Goal: Check status: Check status

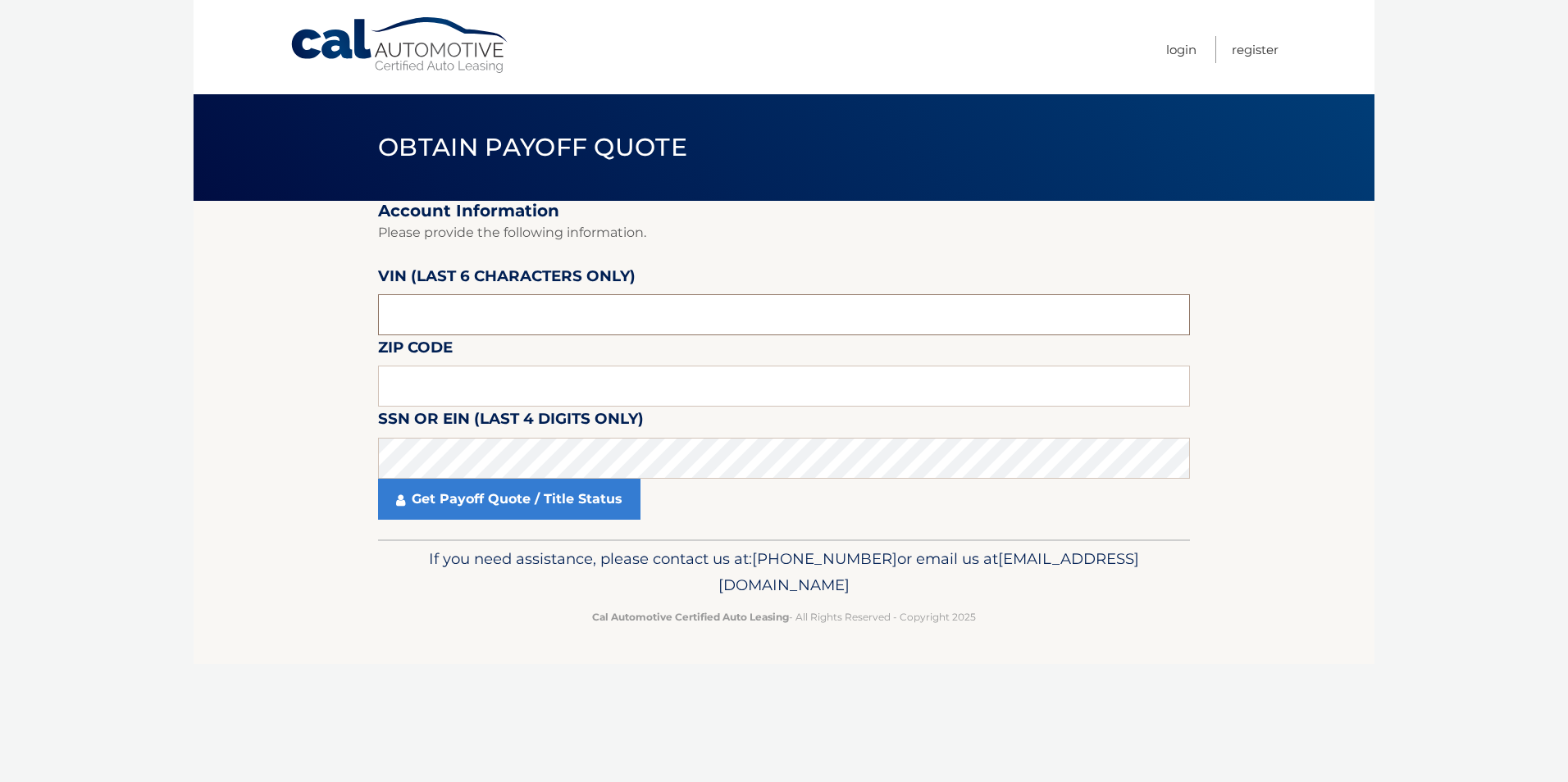
click at [412, 315] on input "text" at bounding box center [784, 315] width 812 height 41
click at [432, 390] on input "text" at bounding box center [784, 386] width 812 height 41
type input "07746"
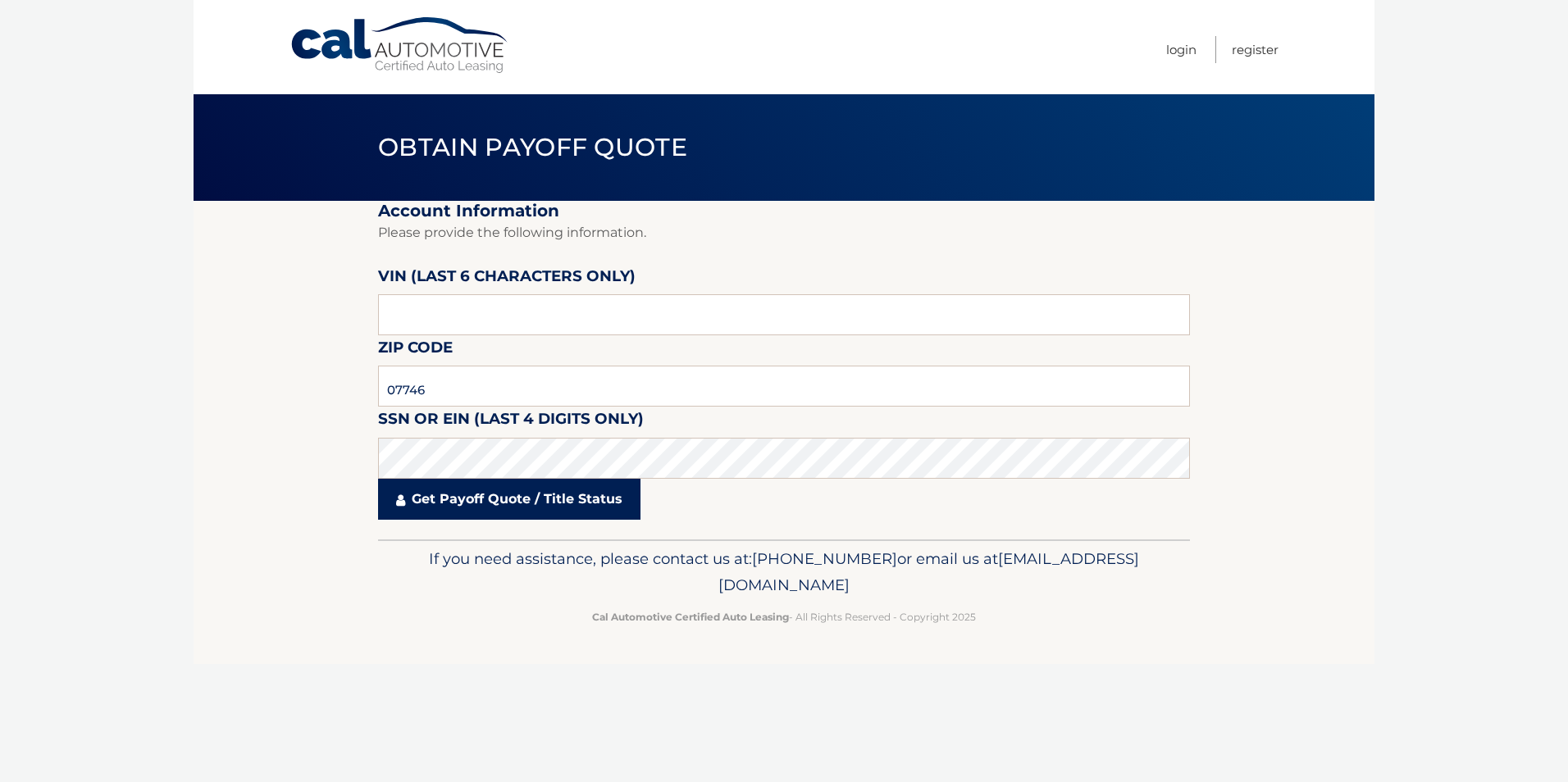
click at [522, 490] on link "Get Payoff Quote / Title Status" at bounding box center [508, 499] width 262 height 41
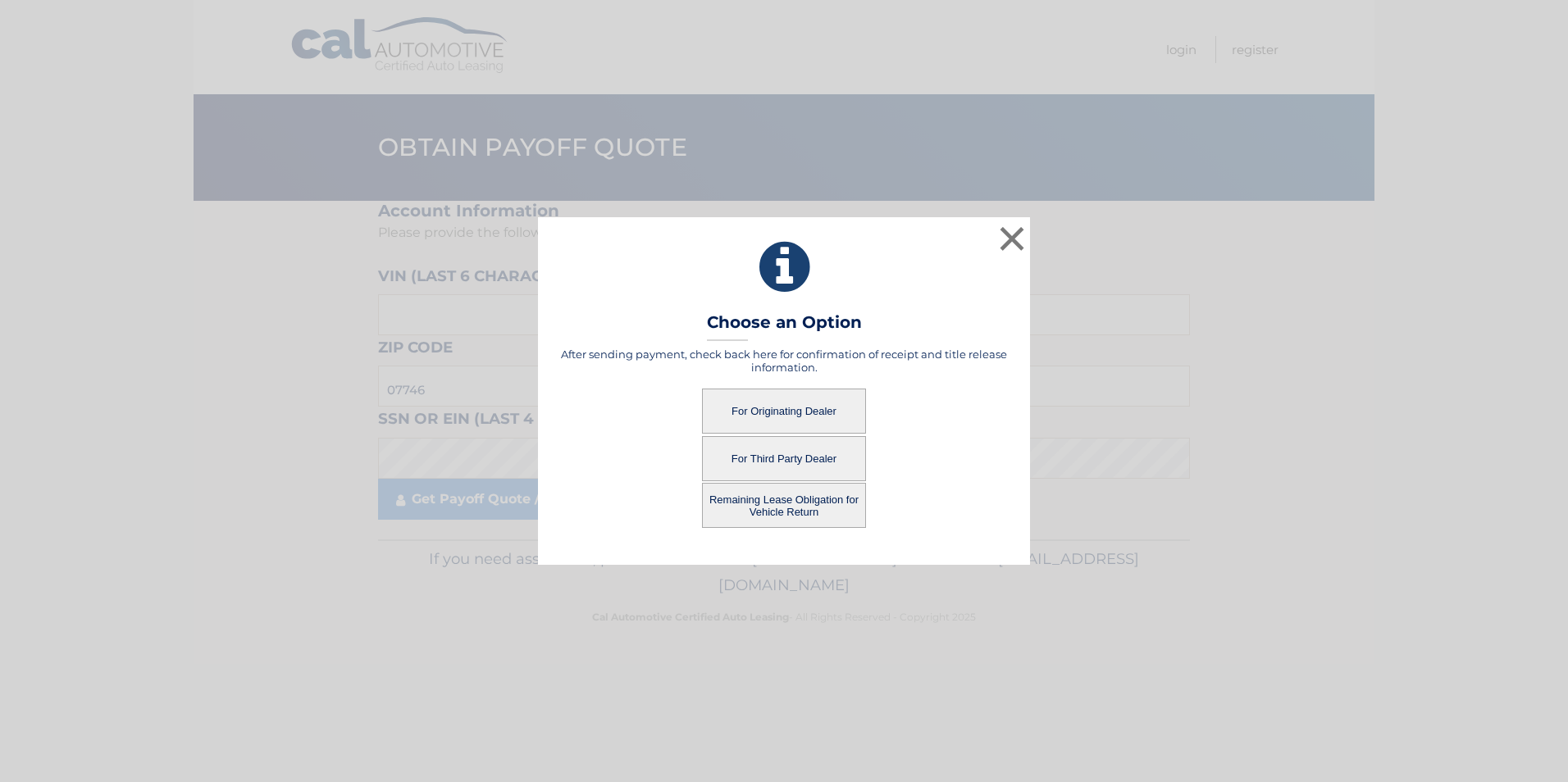
click at [772, 450] on button "For Third Party Dealer" at bounding box center [784, 458] width 164 height 45
click at [769, 460] on button "For Third Party Dealer" at bounding box center [784, 458] width 164 height 45
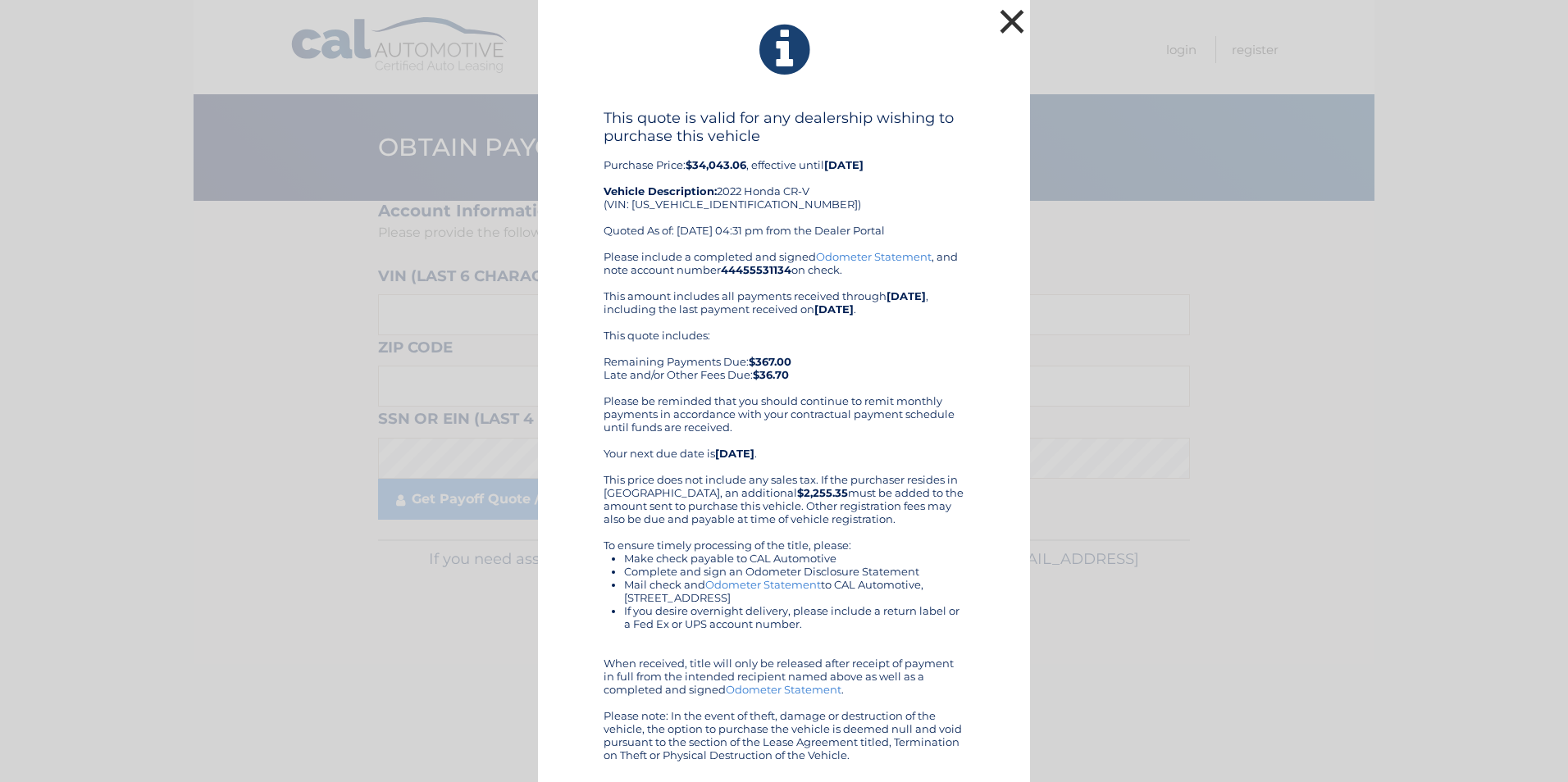
click at [1008, 22] on button "×" at bounding box center [1012, 21] width 33 height 33
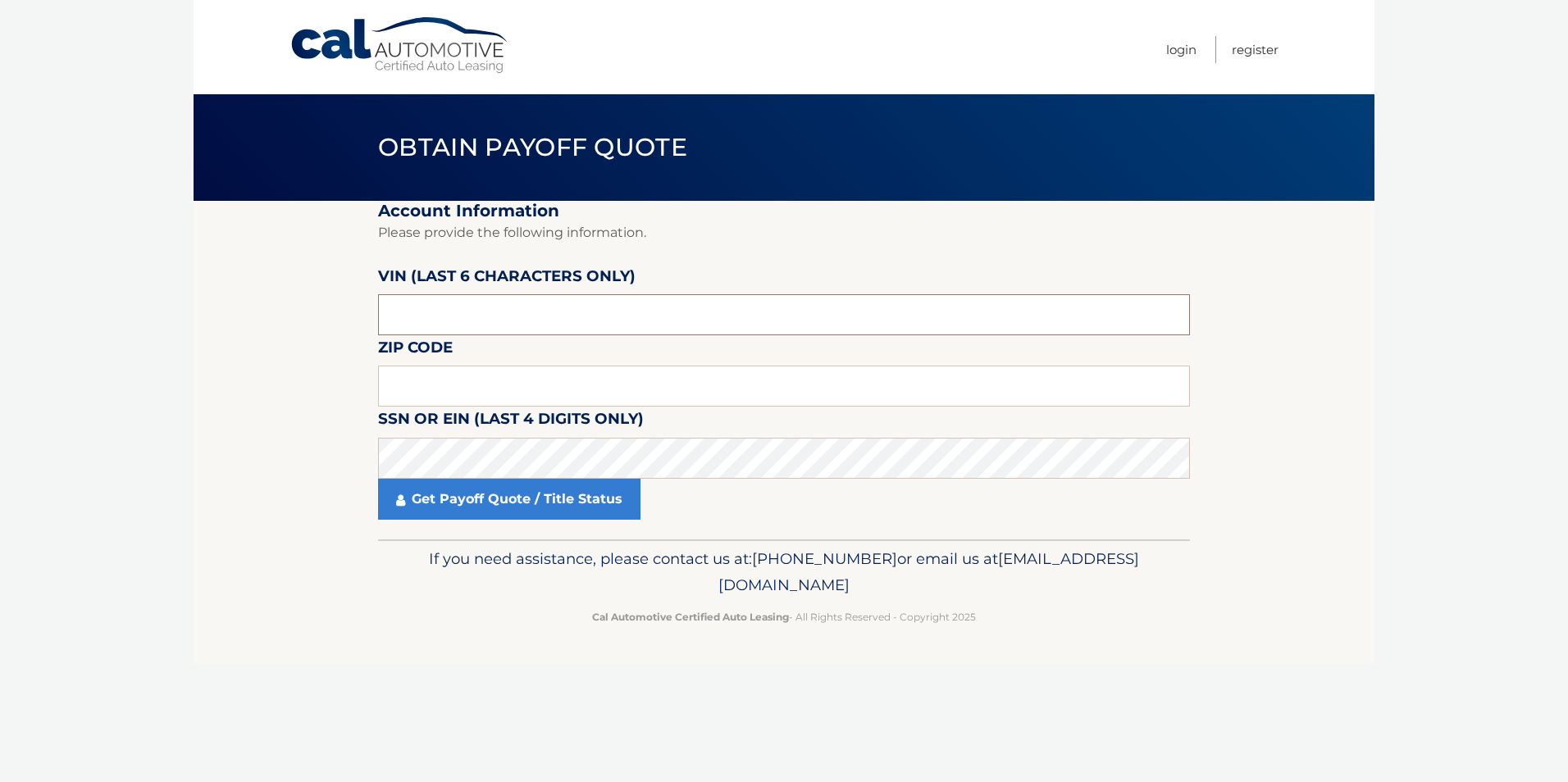
click at [480, 324] on input "text" at bounding box center [784, 315] width 812 height 41
click at [434, 385] on input "text" at bounding box center [784, 386] width 812 height 41
type input "07746"
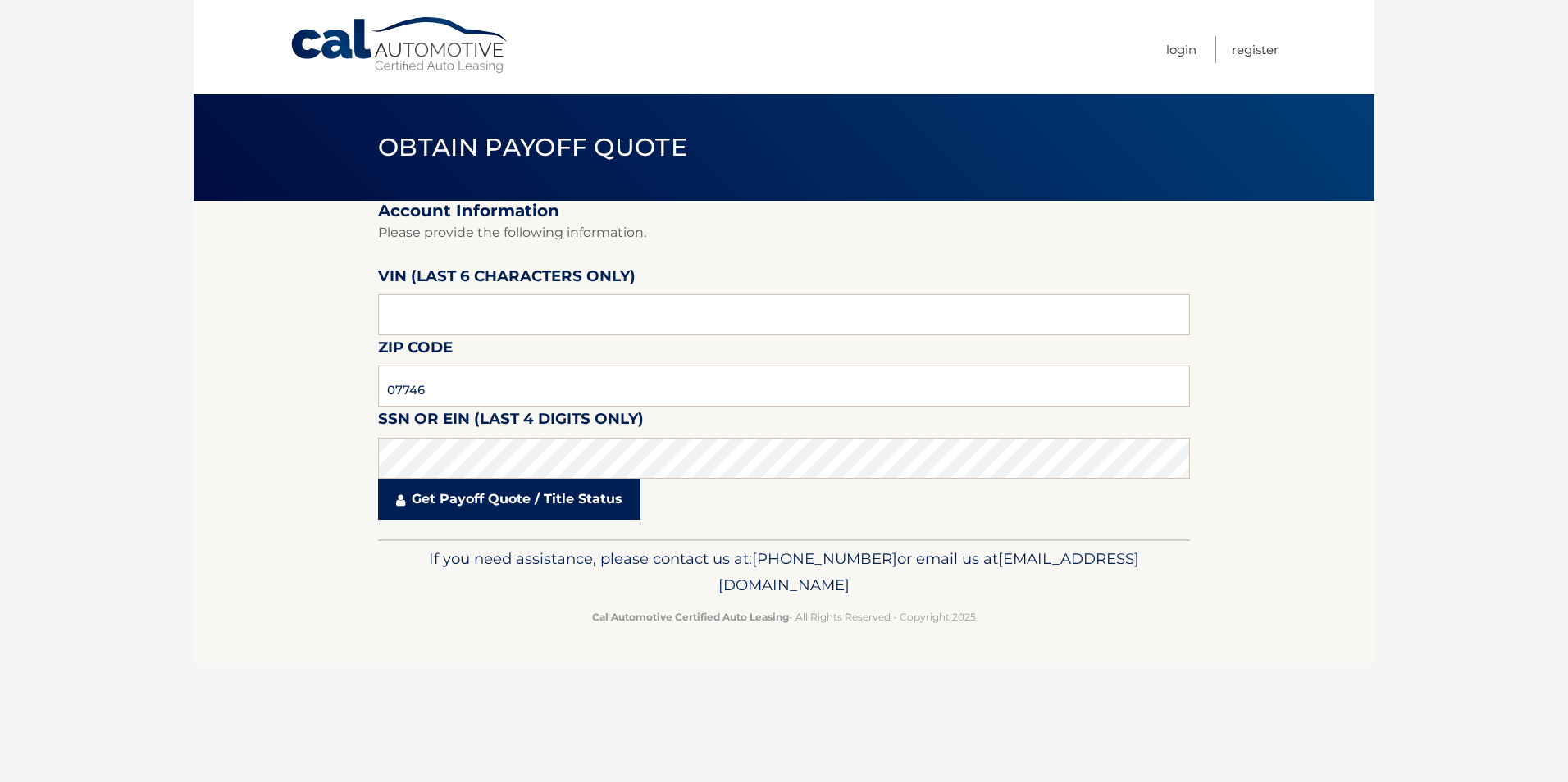
click at [443, 500] on link "Get Payoff Quote / Title Status" at bounding box center [508, 499] width 262 height 41
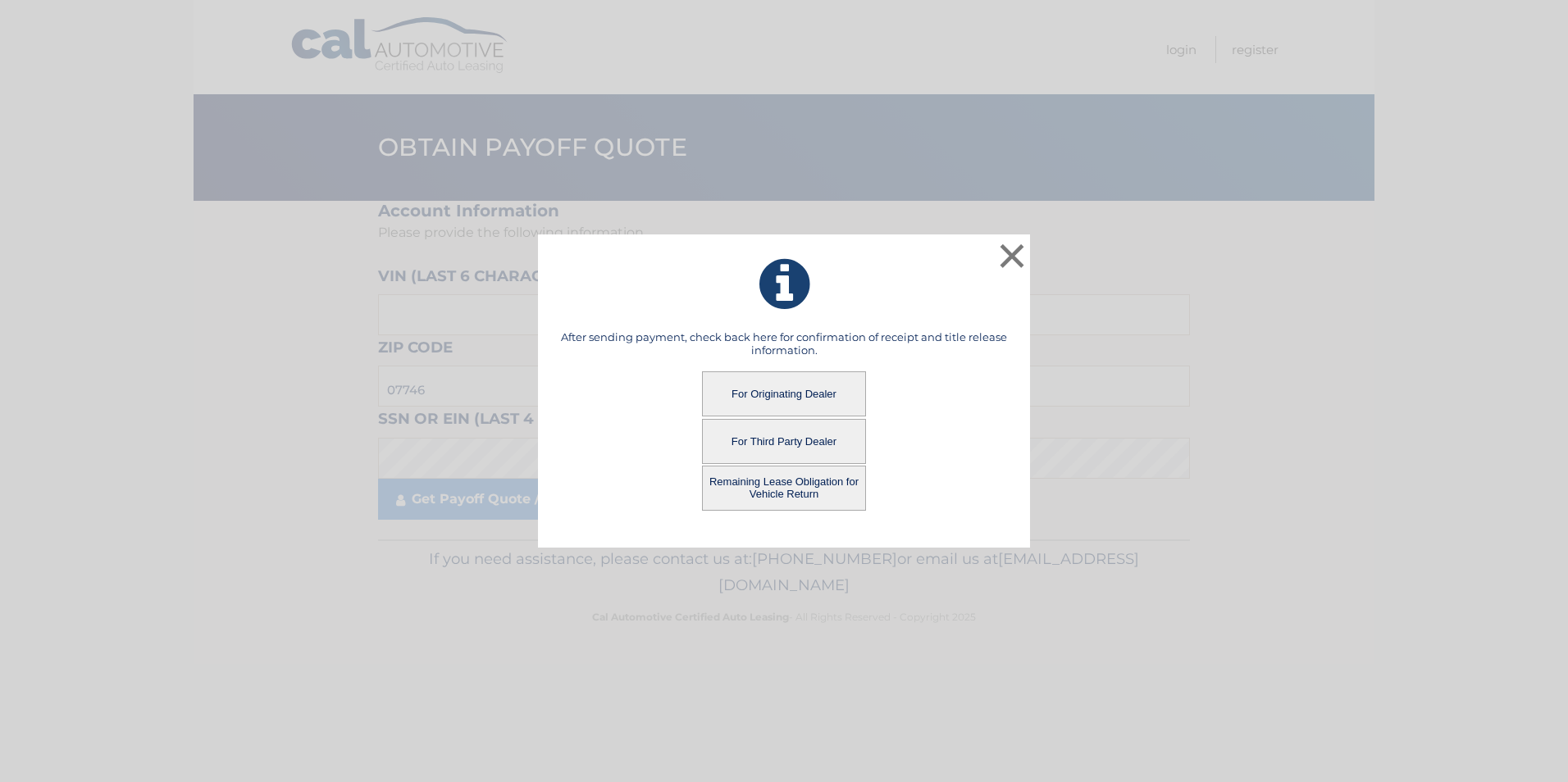
click at [760, 490] on button "Remaining Lease Obligation for Vehicle Return" at bounding box center [784, 488] width 164 height 45
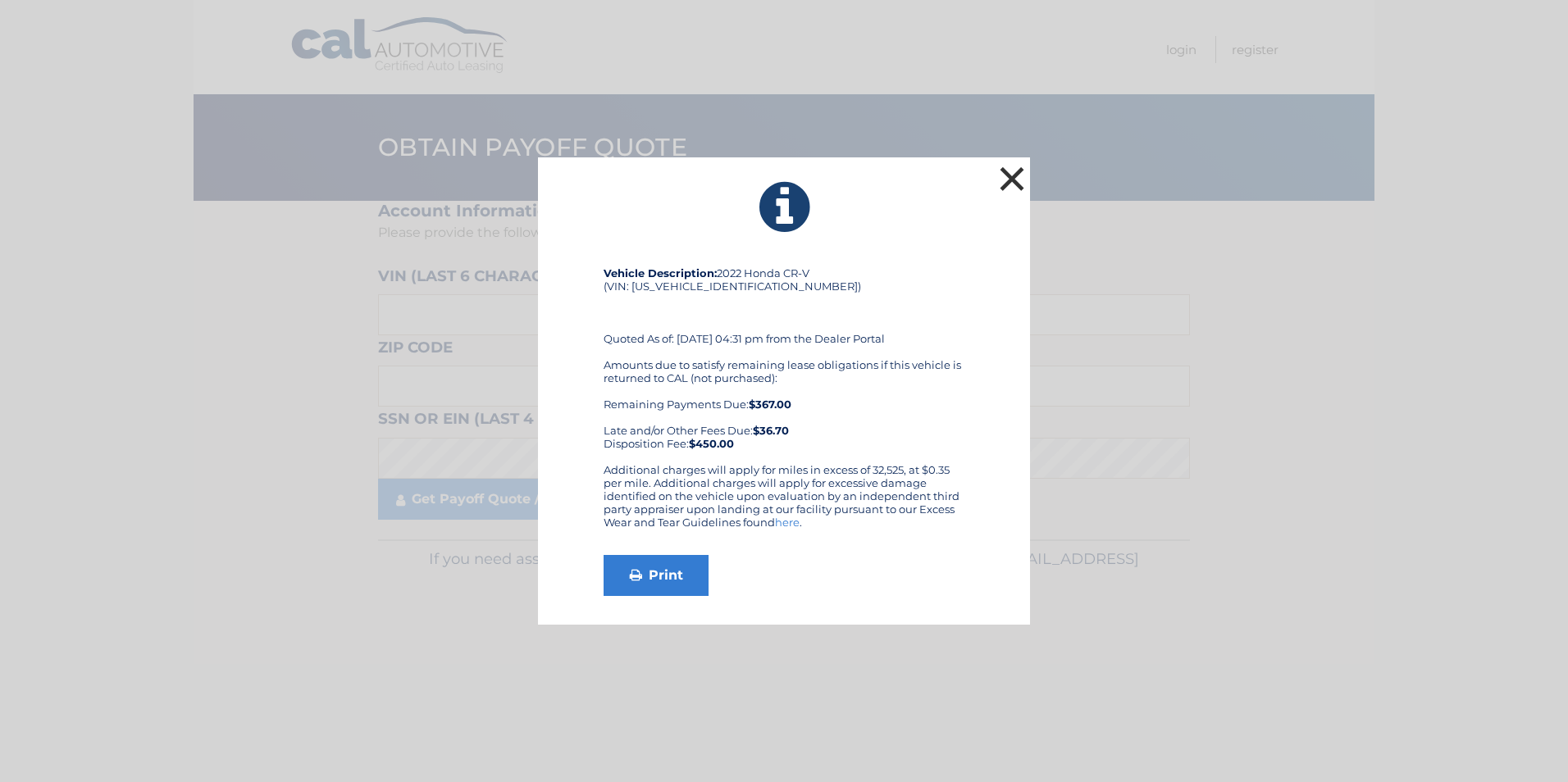
click at [1005, 189] on button "×" at bounding box center [1012, 179] width 33 height 33
